Goal: Information Seeking & Learning: Learn about a topic

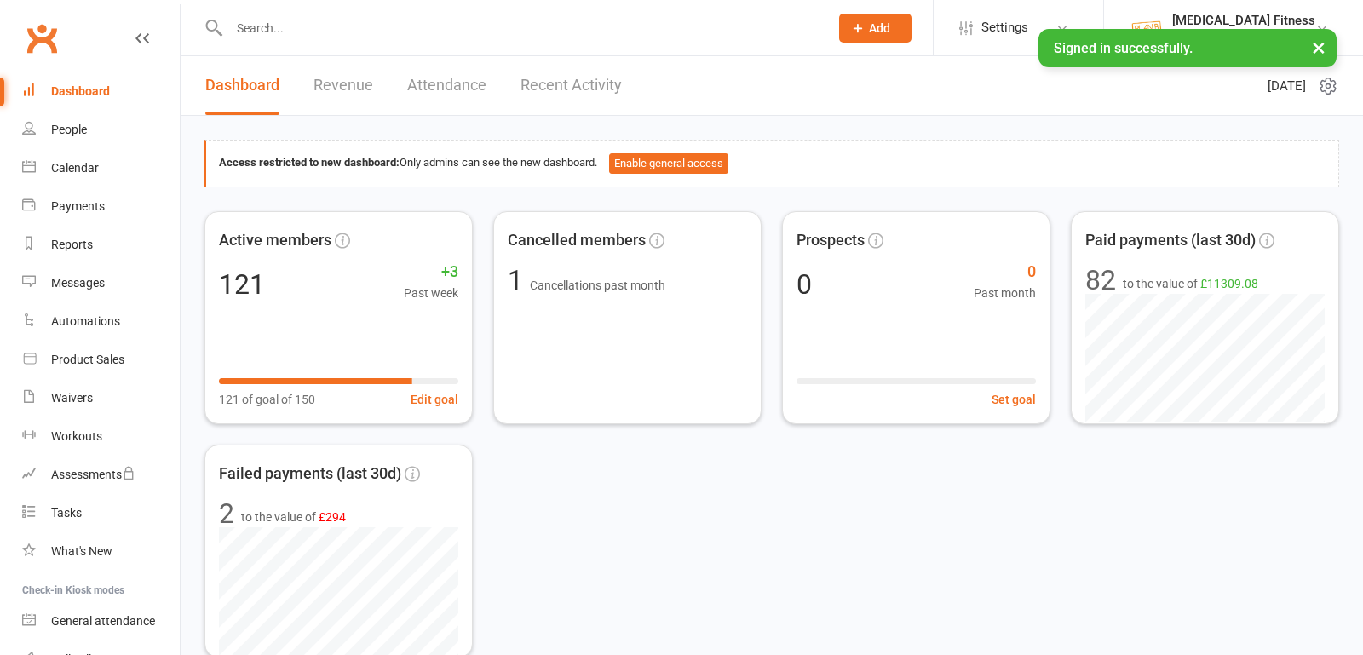
click at [331, 41] on div at bounding box center [510, 27] width 612 height 55
click at [327, 27] on input "text" at bounding box center [520, 28] width 593 height 24
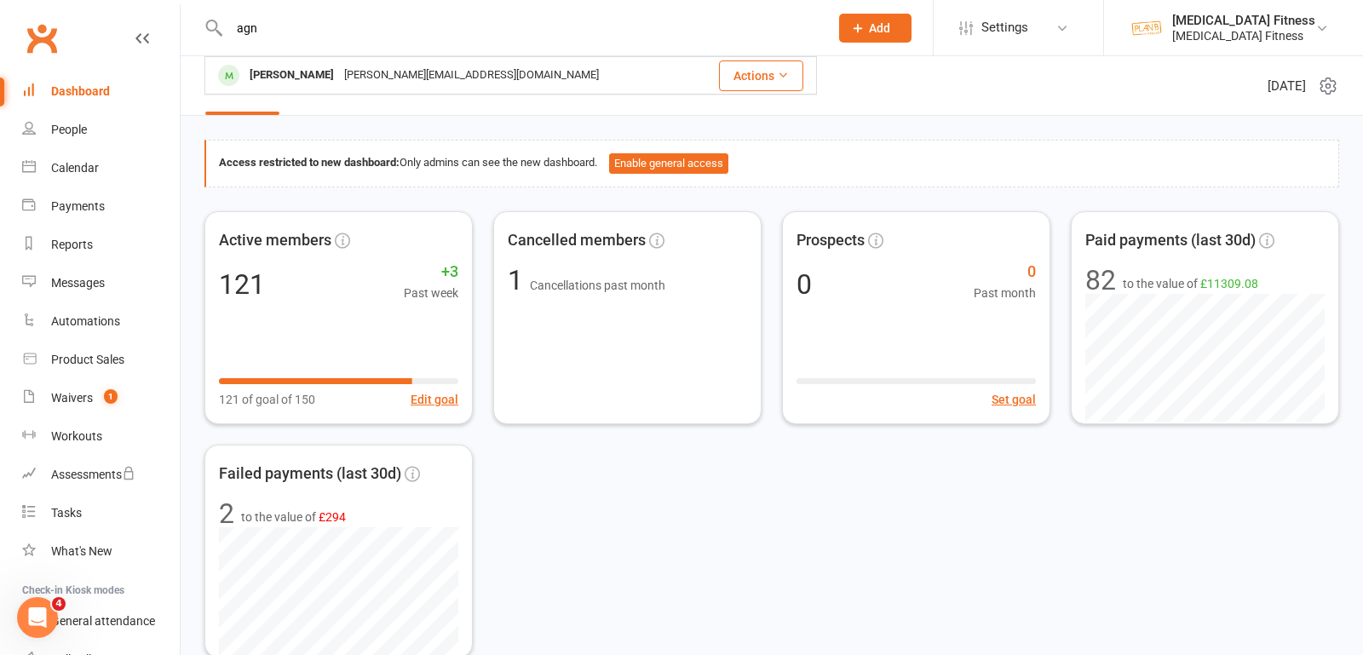
type input "agn"
click at [313, 68] on div "[PERSON_NAME]" at bounding box center [291, 75] width 95 height 25
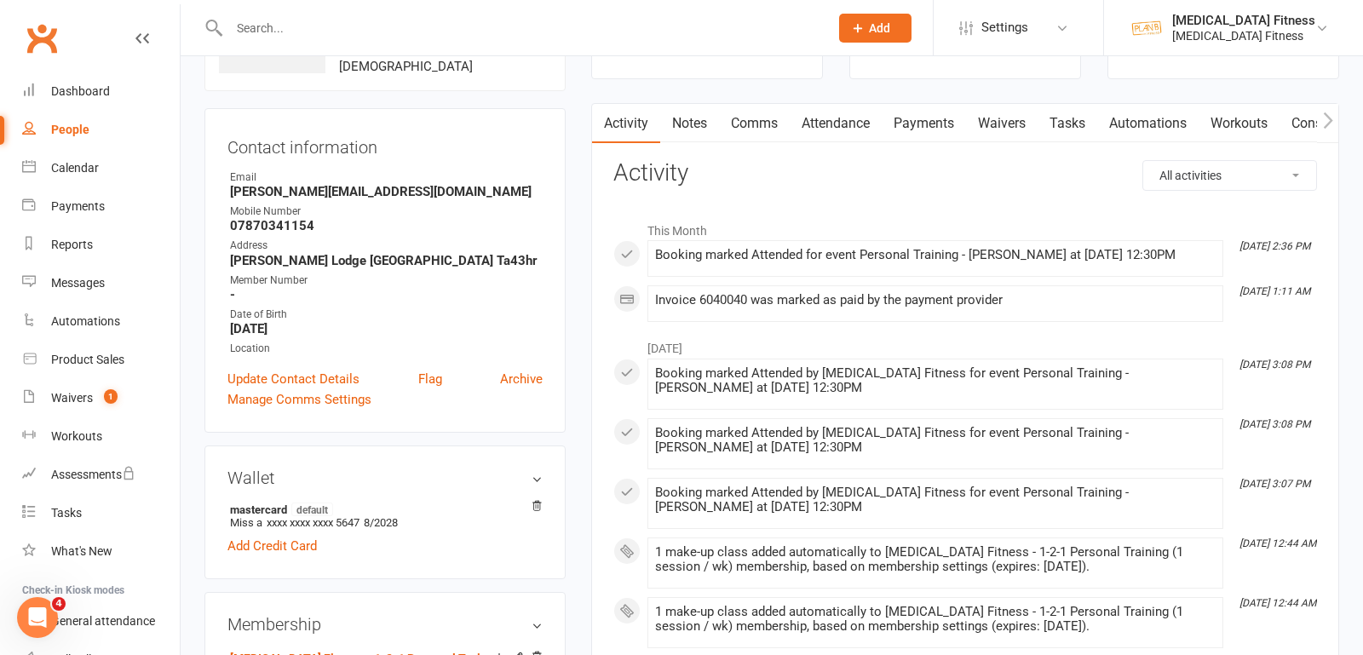
scroll to position [137, 0]
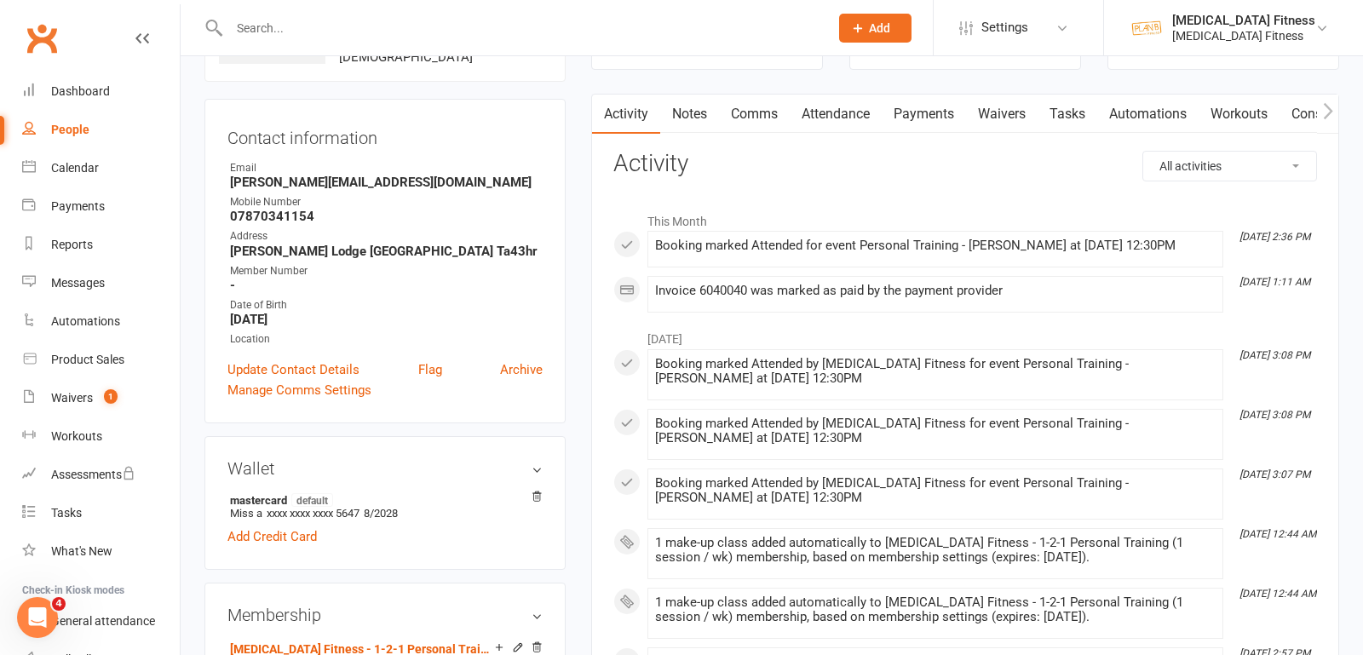
click at [951, 110] on link "Payments" at bounding box center [924, 114] width 84 height 39
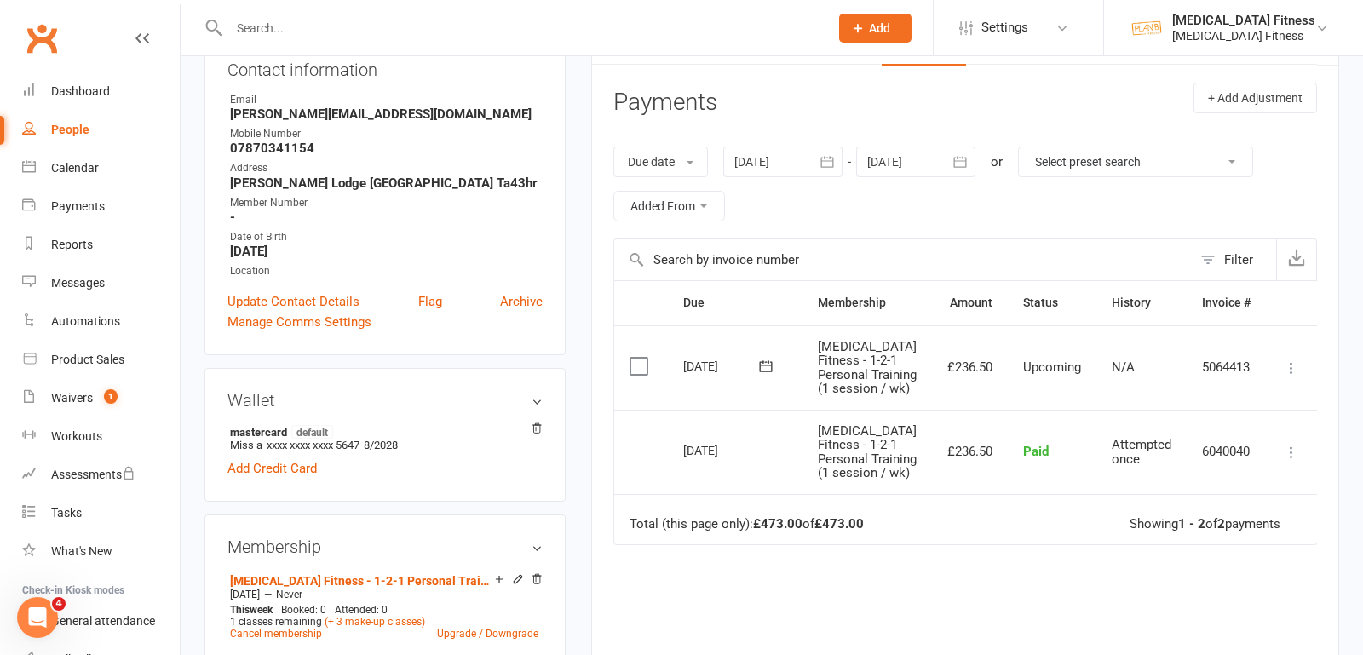
scroll to position [206, 0]
click at [825, 160] on icon "button" at bounding box center [827, 160] width 17 height 17
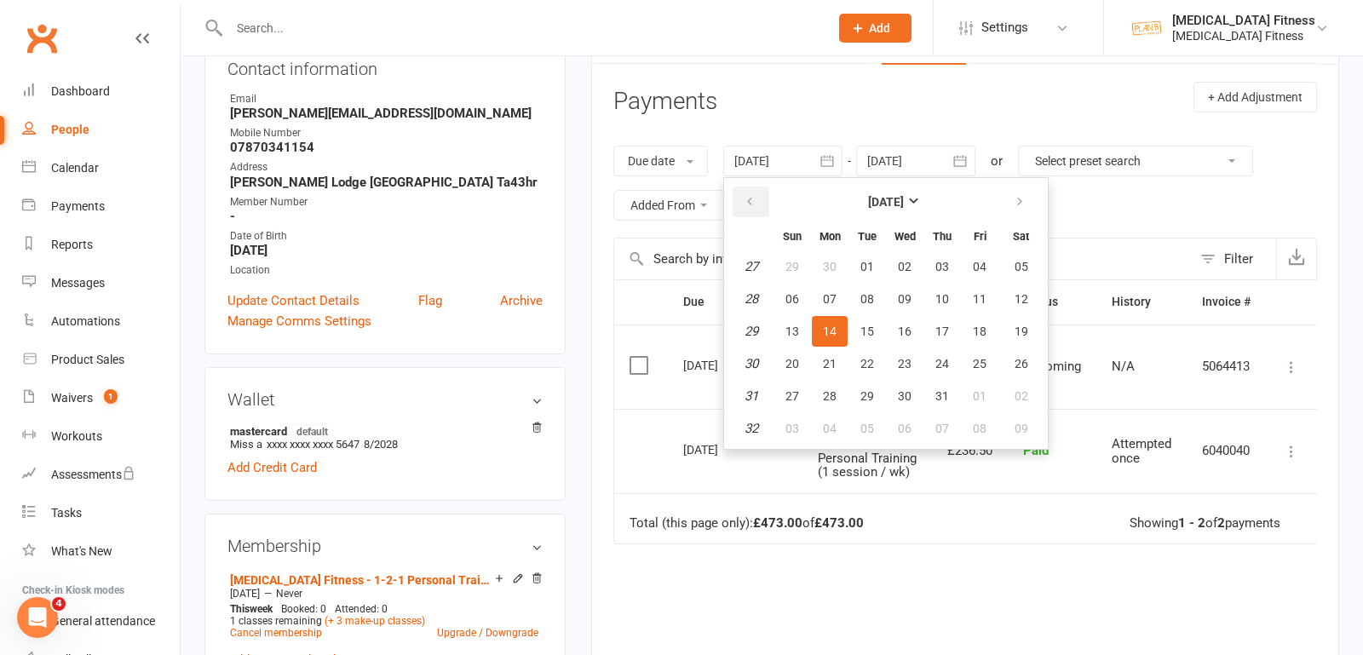
click at [758, 200] on button "button" at bounding box center [751, 202] width 37 height 31
click at [759, 200] on button "button" at bounding box center [751, 202] width 37 height 31
click at [864, 272] on button "01" at bounding box center [867, 266] width 36 height 31
type input "[DATE]"
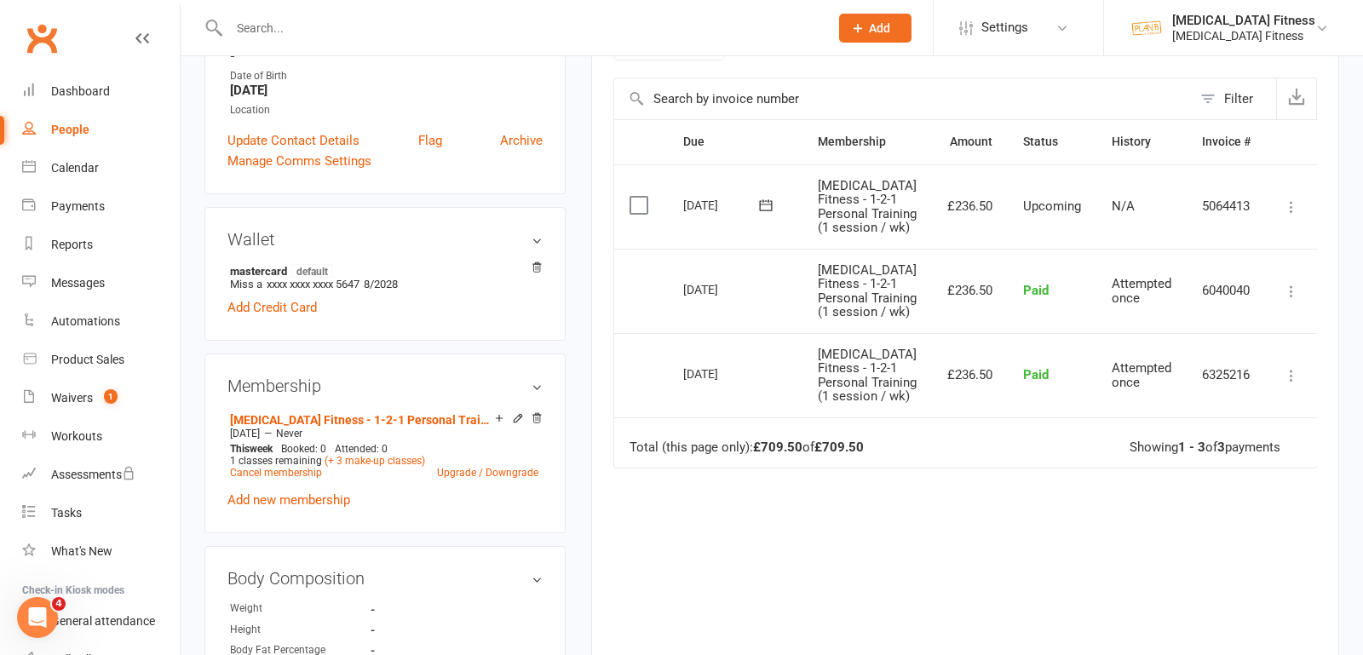
scroll to position [353, 0]
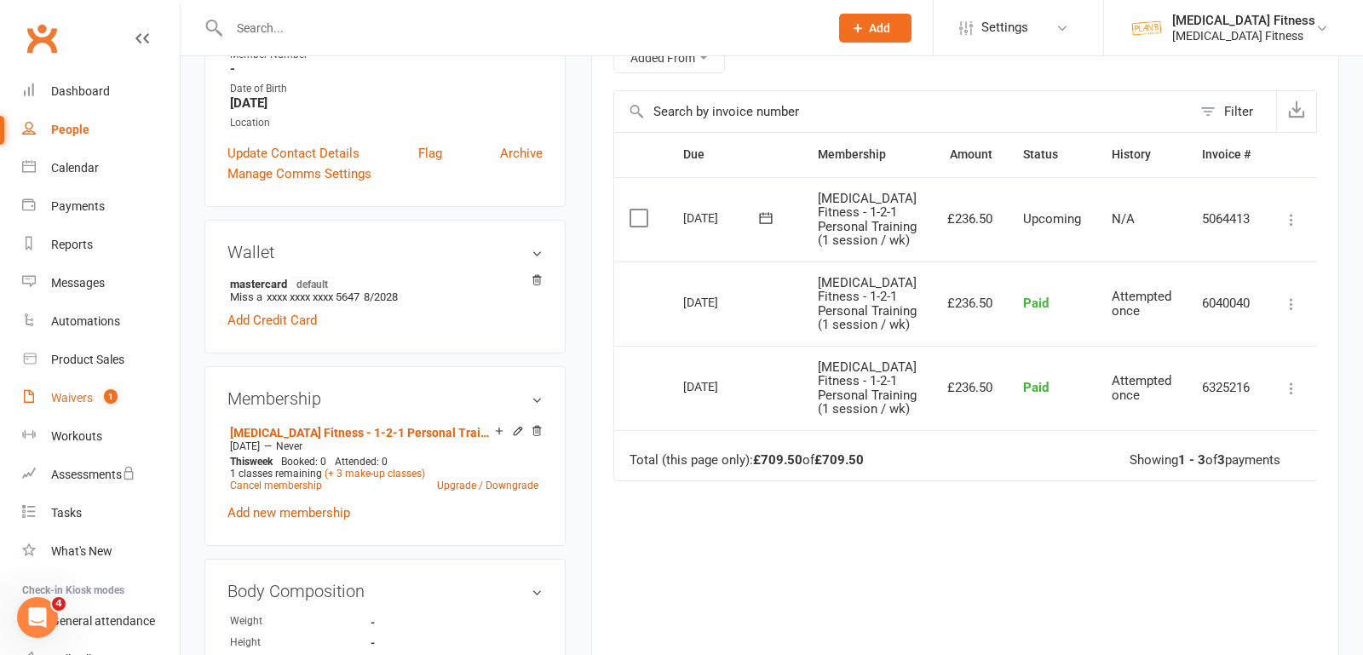
click at [85, 398] on div "Waivers" at bounding box center [72, 398] width 42 height 14
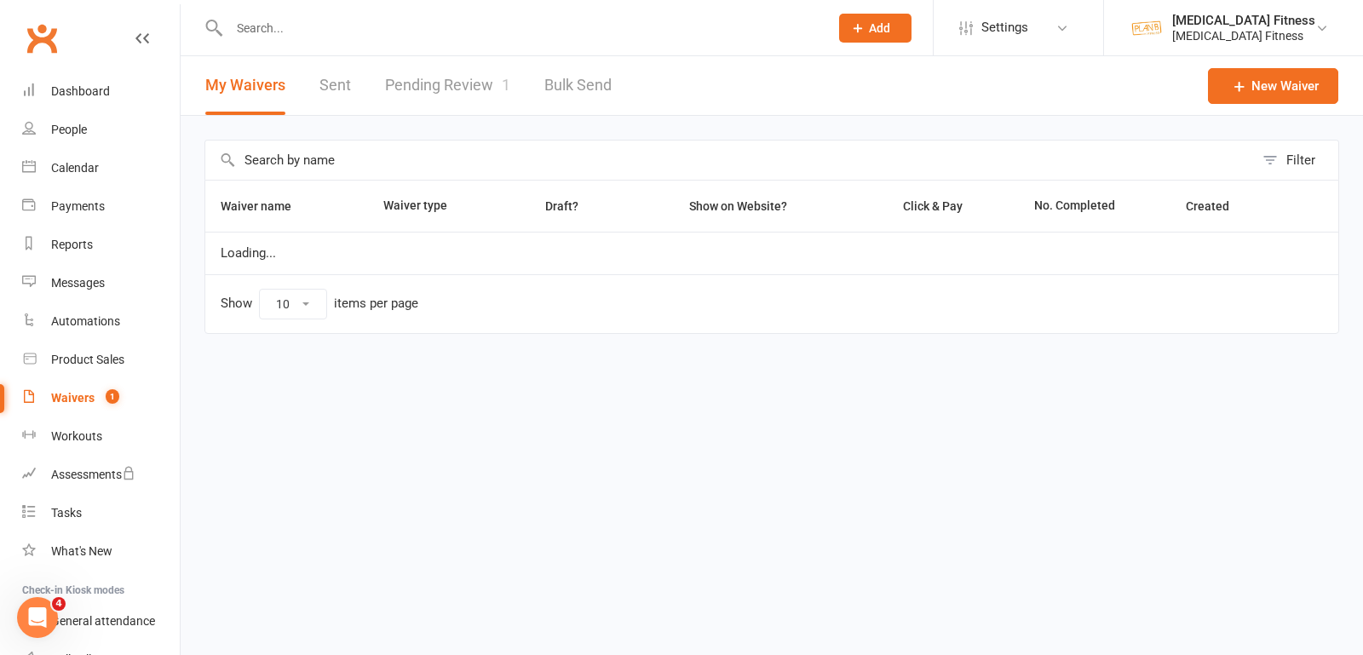
select select "100"
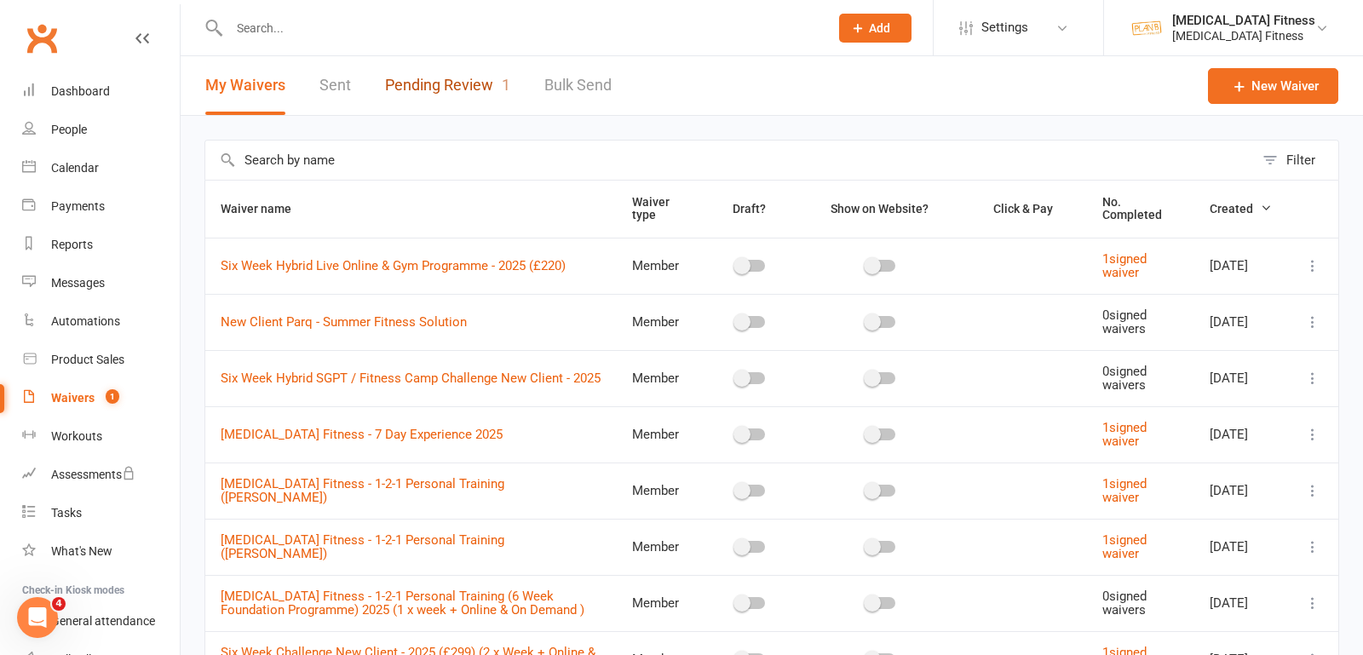
click at [480, 83] on link "Pending Review 1" at bounding box center [447, 85] width 125 height 59
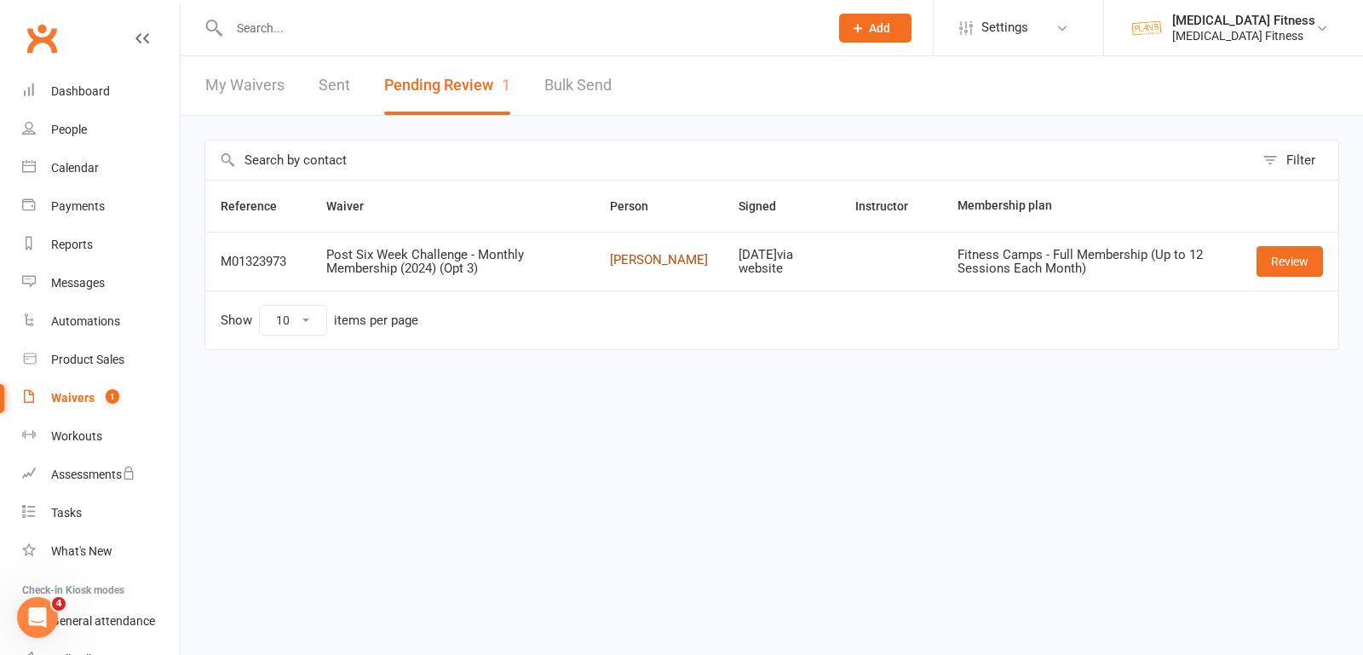
click at [640, 253] on link "[PERSON_NAME]" at bounding box center [659, 260] width 98 height 14
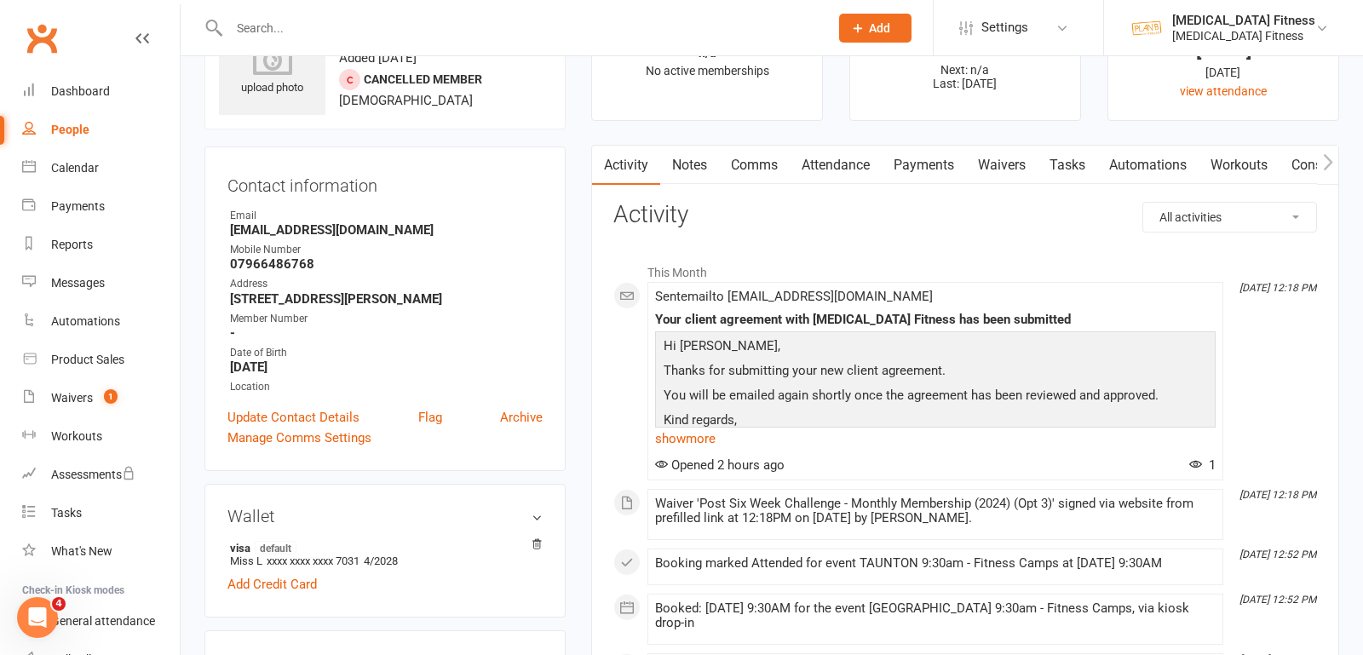
scroll to position [148, 0]
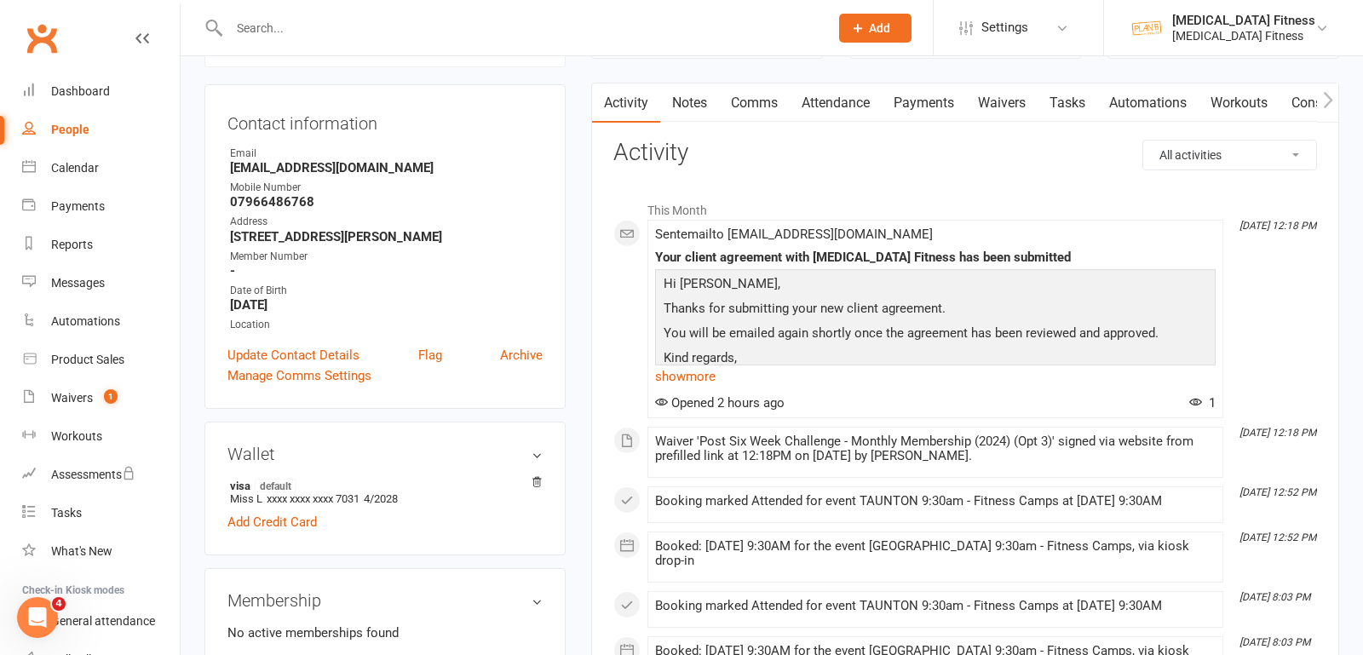
click at [911, 107] on link "Payments" at bounding box center [924, 102] width 84 height 39
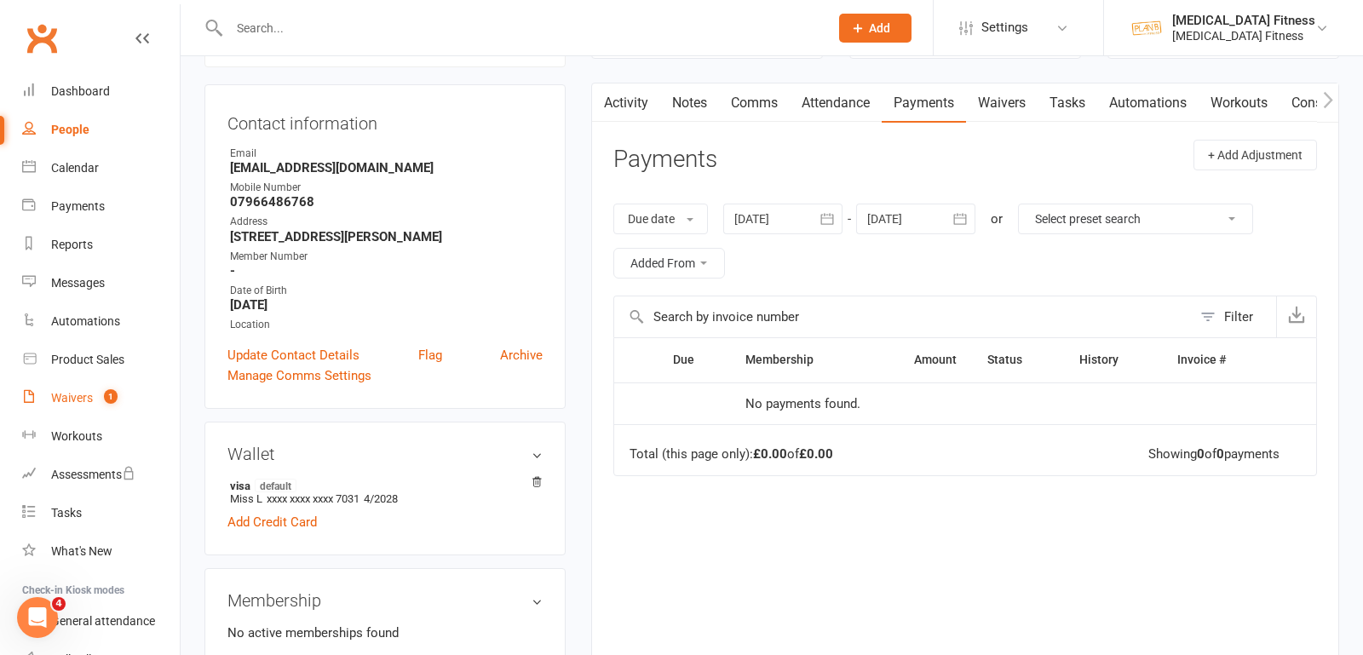
click at [71, 399] on div "Waivers" at bounding box center [72, 398] width 42 height 14
select select "100"
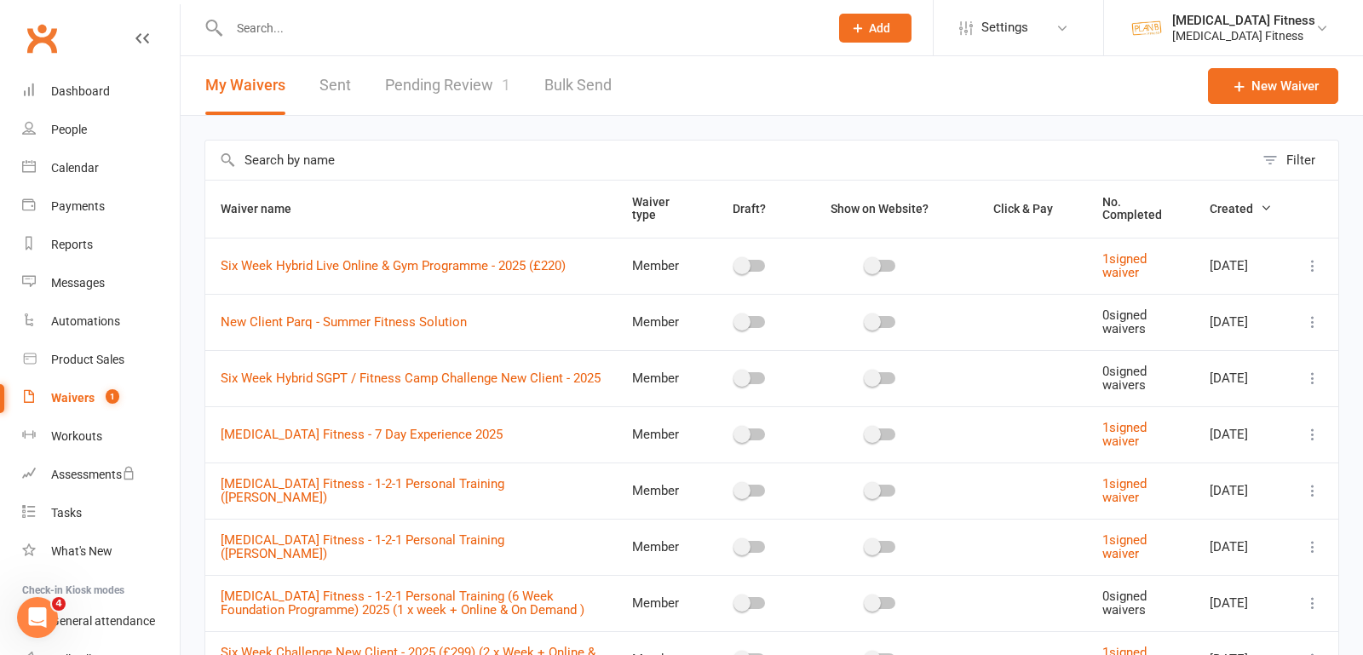
click at [496, 78] on link "Pending Review 1" at bounding box center [447, 85] width 125 height 59
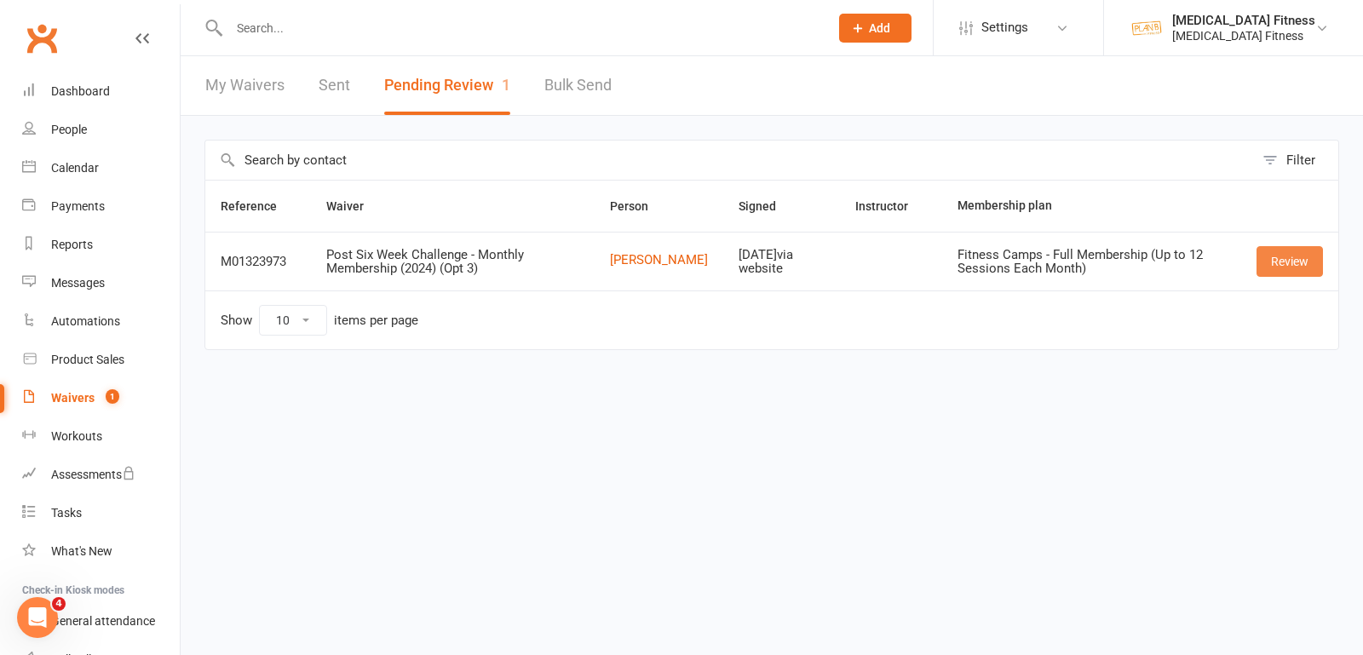
click at [1275, 269] on link "Review" at bounding box center [1289, 261] width 66 height 31
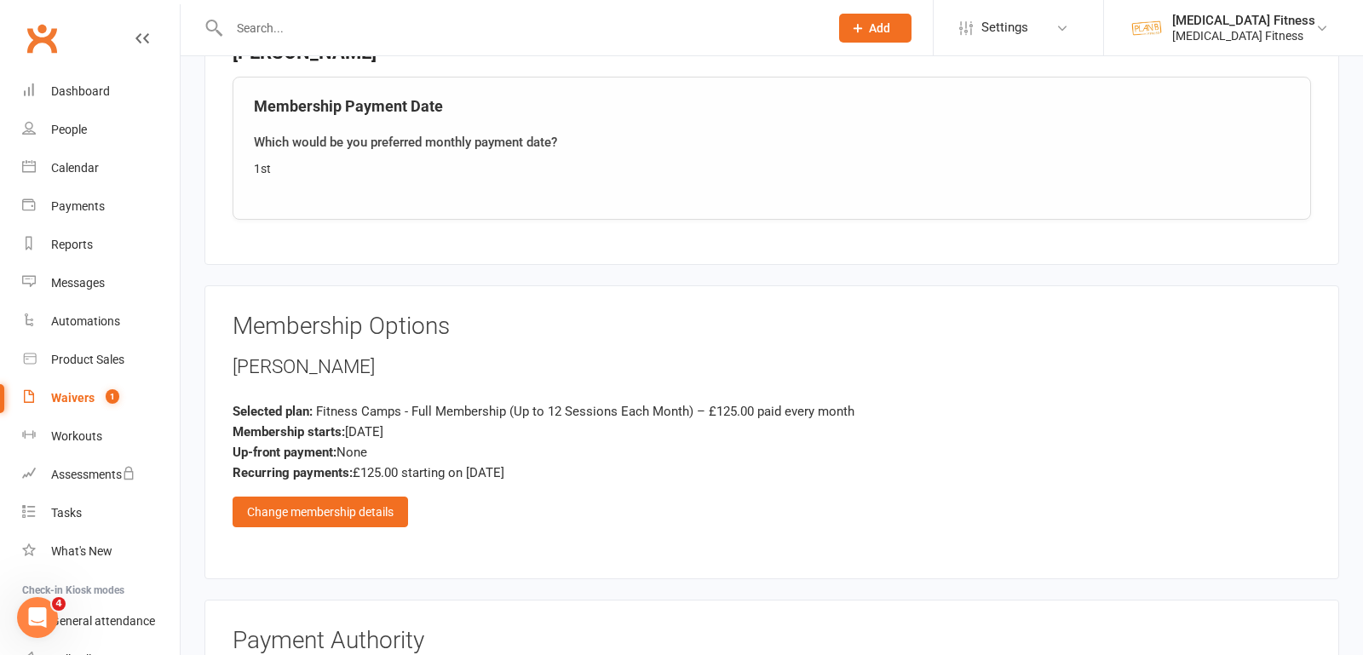
scroll to position [874, 0]
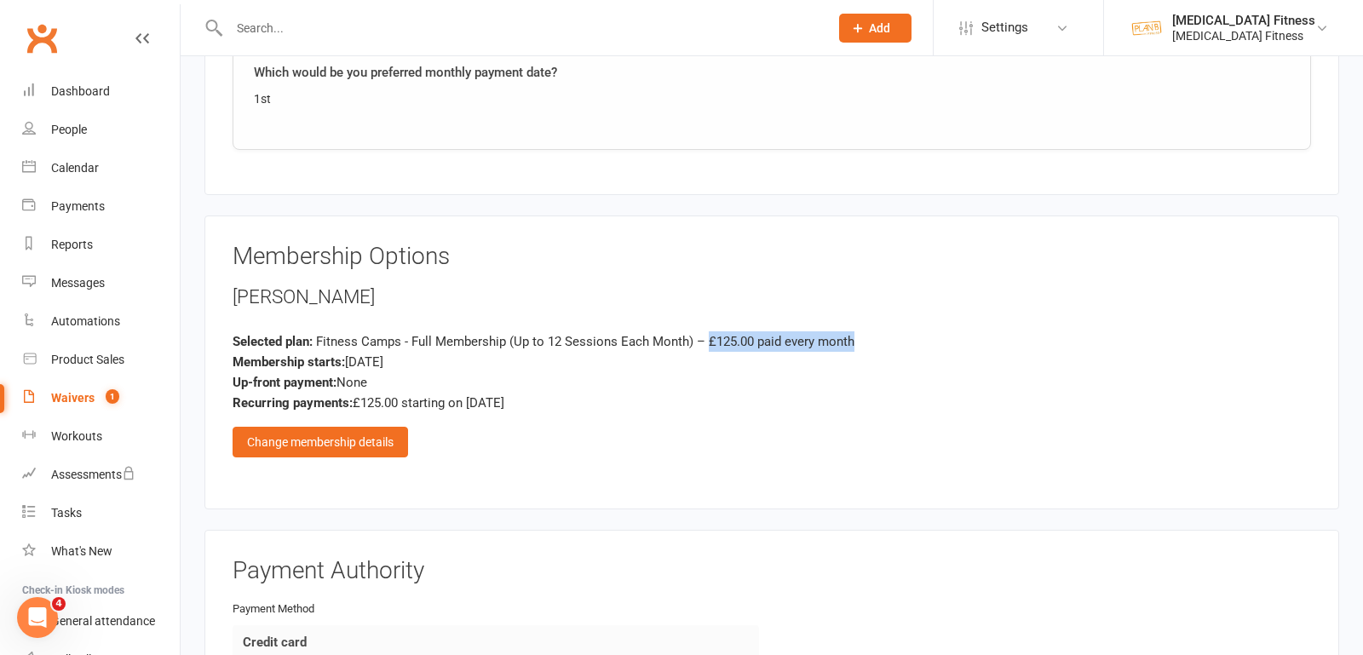
drag, startPoint x: 709, startPoint y: 330, endPoint x: 862, endPoint y: 332, distance: 153.3
click at [862, 332] on div "Selected plan: Fitness Camps - Full Membership (Up to 12 Sessions Each Month) –…" at bounding box center [772, 341] width 1078 height 20
drag, startPoint x: 853, startPoint y: 330, endPoint x: 709, endPoint y: 332, distance: 144.8
click at [709, 332] on div "Selected plan: Fitness Camps - Full Membership (Up to 12 Sessions Each Month) –…" at bounding box center [772, 341] width 1078 height 20
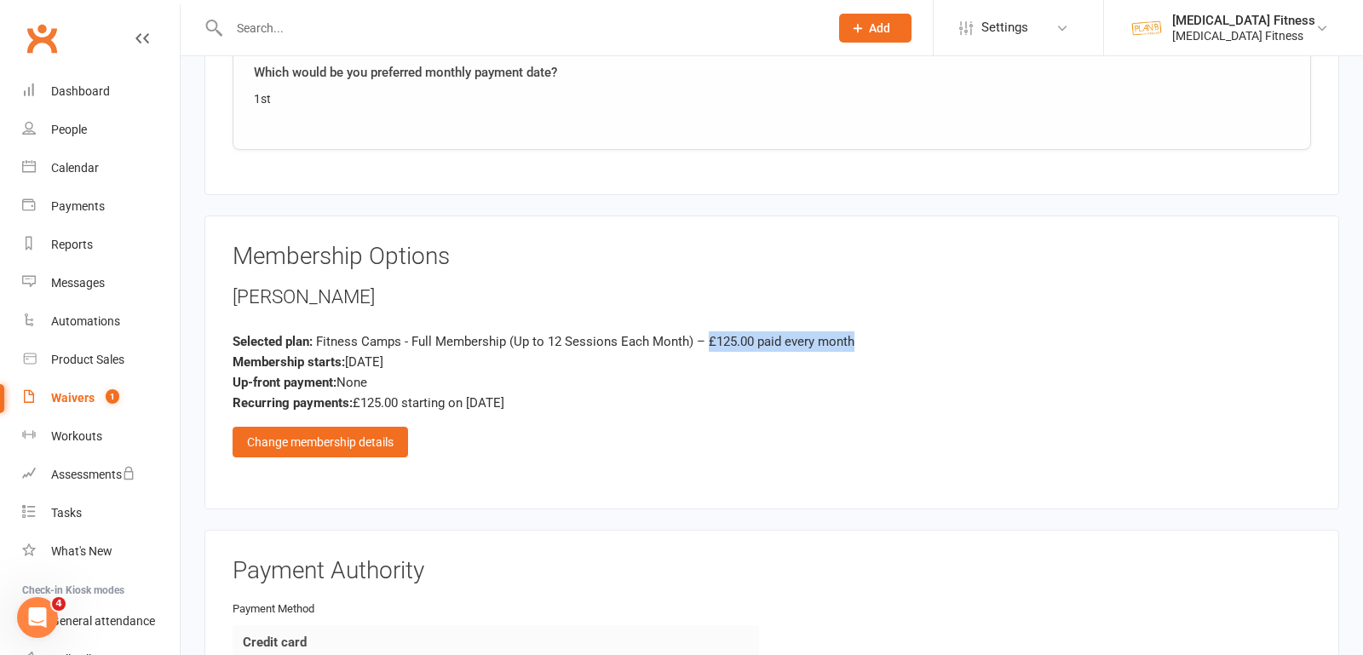
click at [709, 334] on span "Fitness Camps - Full Membership (Up to 12 Sessions Each Month) – £125.00 paid e…" at bounding box center [585, 341] width 538 height 15
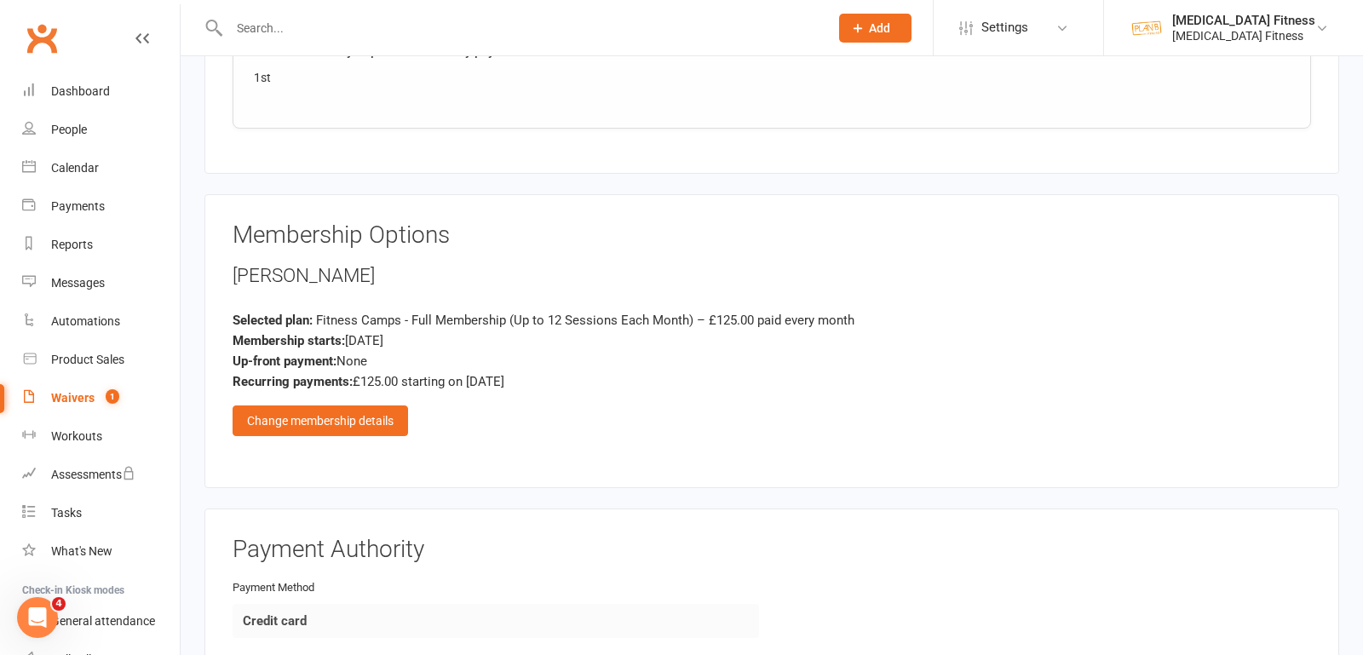
scroll to position [896, 0]
